Goal: Task Accomplishment & Management: Complete application form

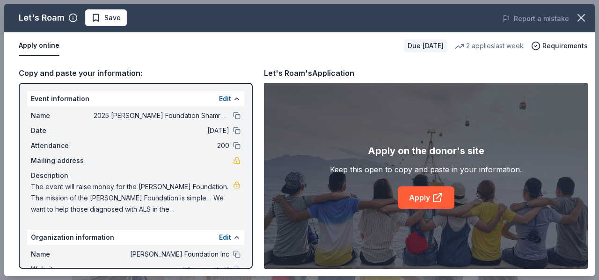
scroll to position [187, 0]
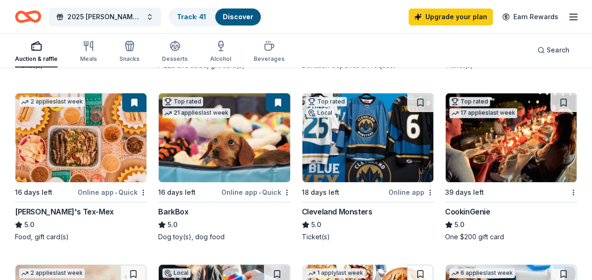
scroll to position [234, 0]
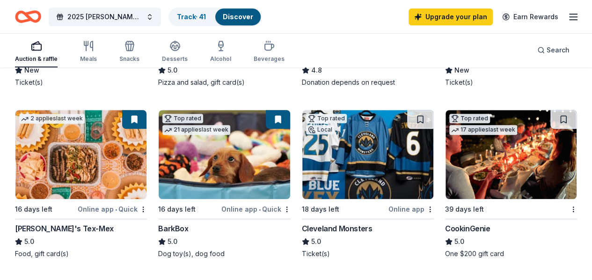
click at [221, 206] on div "Online app • Quick" at bounding box center [255, 209] width 69 height 12
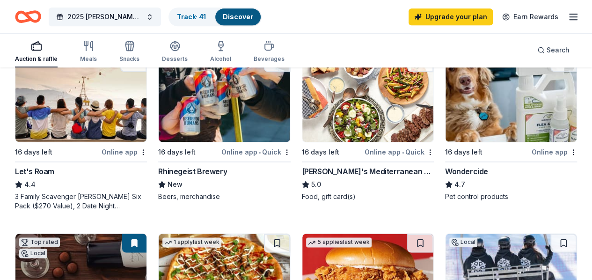
scroll to position [468, 0]
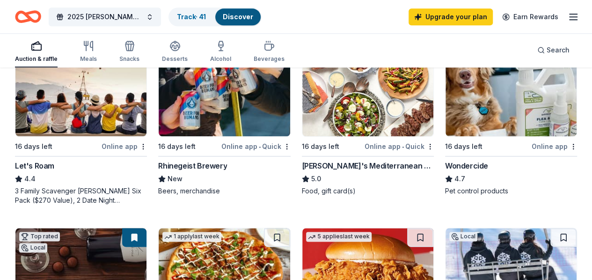
click at [302, 171] on div "[PERSON_NAME]'s Mediterranean Cafe" at bounding box center [368, 165] width 132 height 11
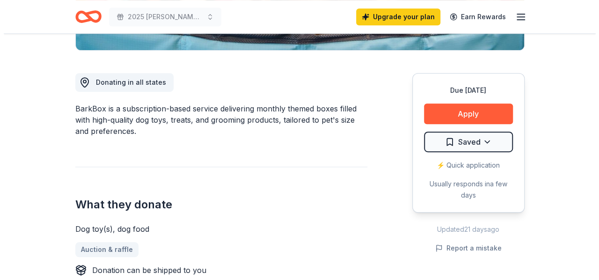
scroll to position [281, 0]
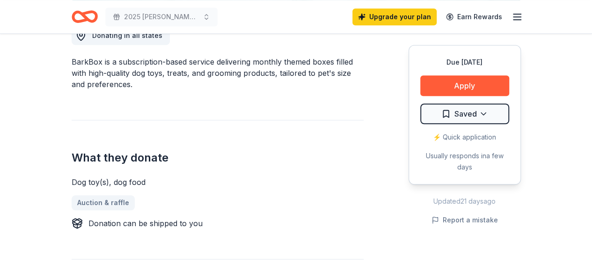
click at [466, 92] on button "Apply" at bounding box center [464, 85] width 89 height 21
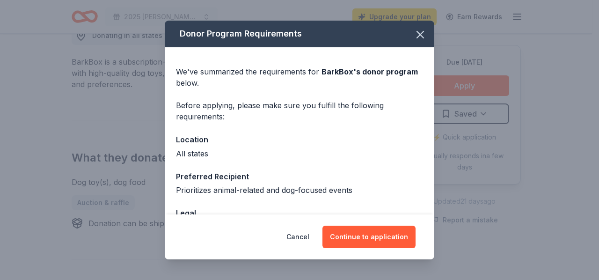
scroll to position [0, 0]
click at [340, 235] on button "Continue to application" at bounding box center [369, 237] width 93 height 22
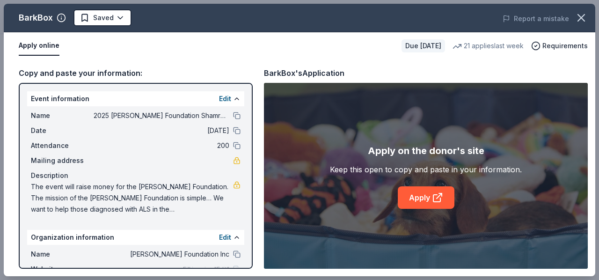
click at [431, 200] on link "Apply" at bounding box center [426, 197] width 57 height 22
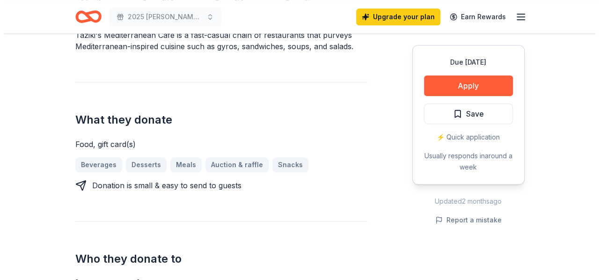
scroll to position [281, 0]
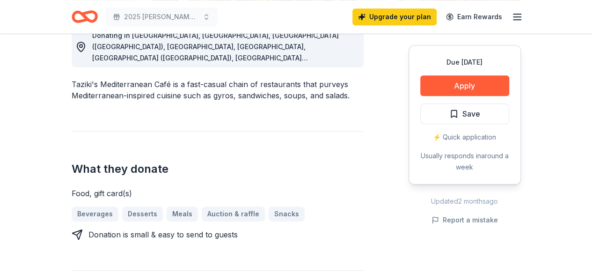
click at [463, 84] on button "Apply" at bounding box center [464, 85] width 89 height 21
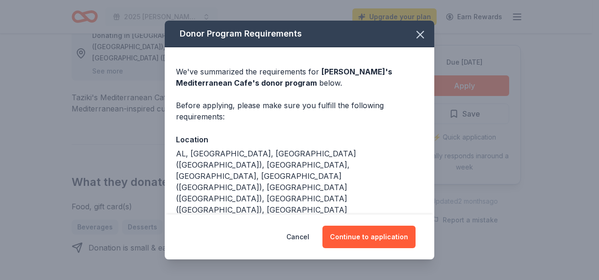
click at [356, 233] on button "Continue to application" at bounding box center [369, 237] width 93 height 22
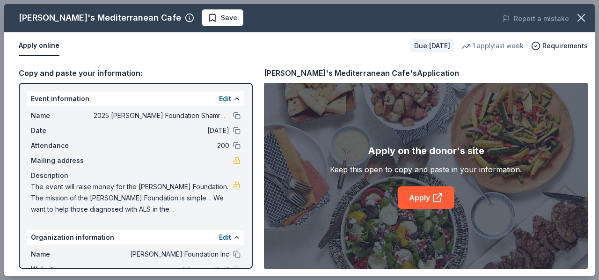
click at [425, 196] on link "Apply" at bounding box center [426, 197] width 57 height 22
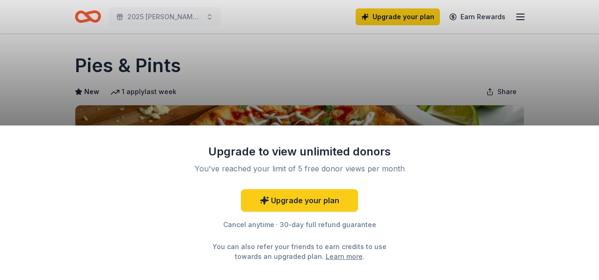
click at [309, 52] on div "Upgrade to view unlimited donors You've reached your limit of 5 free donor view…" at bounding box center [299, 140] width 599 height 280
